Goal: Check status: Check status

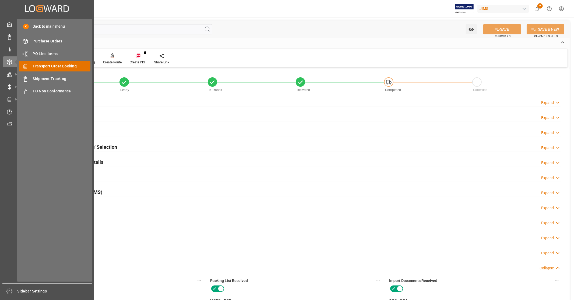
scroll to position [253, 0]
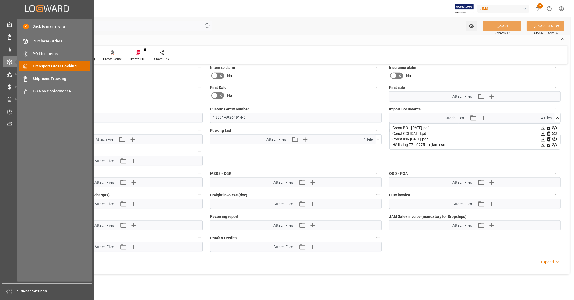
click at [69, 66] on span "Transport Order Booking" at bounding box center [62, 66] width 58 height 6
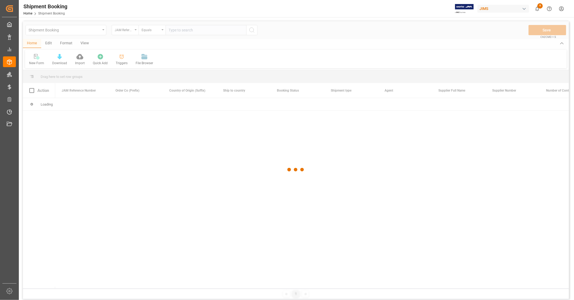
click at [203, 30] on div at bounding box center [296, 169] width 546 height 297
click at [194, 30] on div at bounding box center [296, 169] width 546 height 297
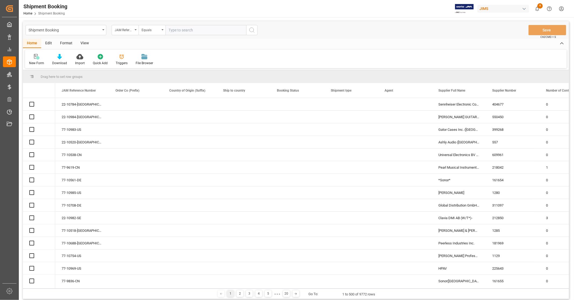
click at [194, 30] on input "text" at bounding box center [205, 30] width 81 height 10
paste input "77-7795-[GEOGRAPHIC_DATA]"
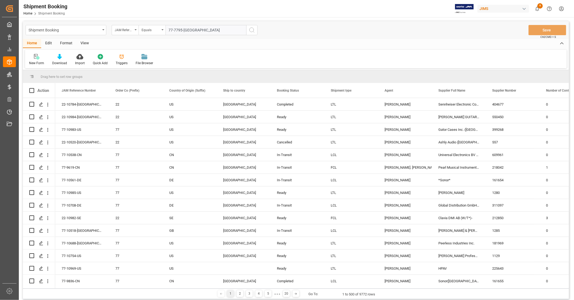
type input "77-7795-[GEOGRAPHIC_DATA]"
click at [250, 31] on icon "search button" at bounding box center [251, 30] width 6 height 6
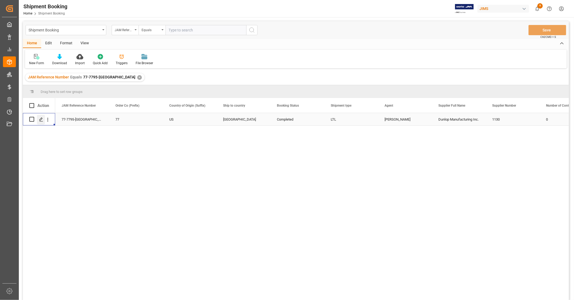
click at [42, 120] on icon "Press SPACE to select this row." at bounding box center [41, 119] width 4 height 4
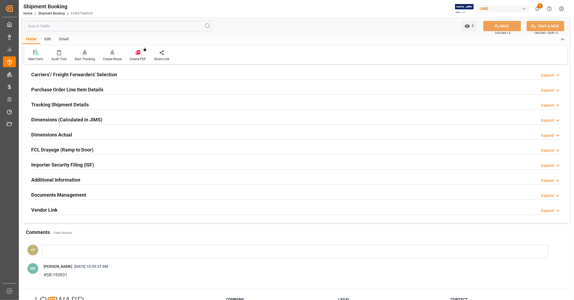
scroll to position [90, 0]
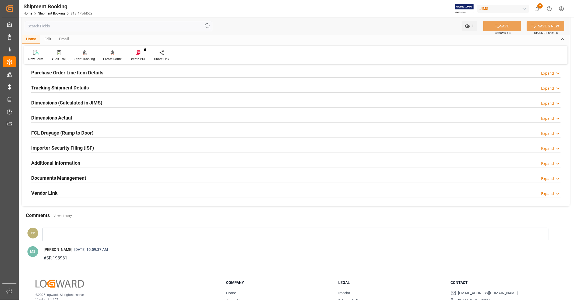
click at [66, 178] on h2 "Documents Management" at bounding box center [58, 177] width 55 height 7
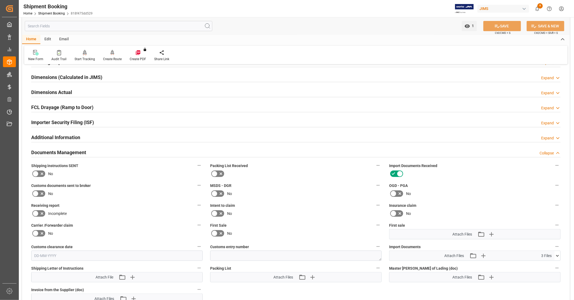
scroll to position [149, 0]
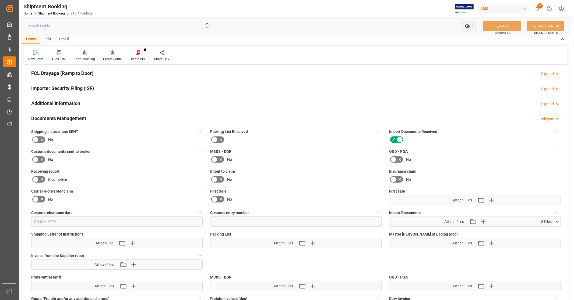
click at [556, 223] on icon at bounding box center [557, 222] width 6 height 6
click at [543, 231] on icon at bounding box center [543, 232] width 4 height 4
